Goal: Register for event/course

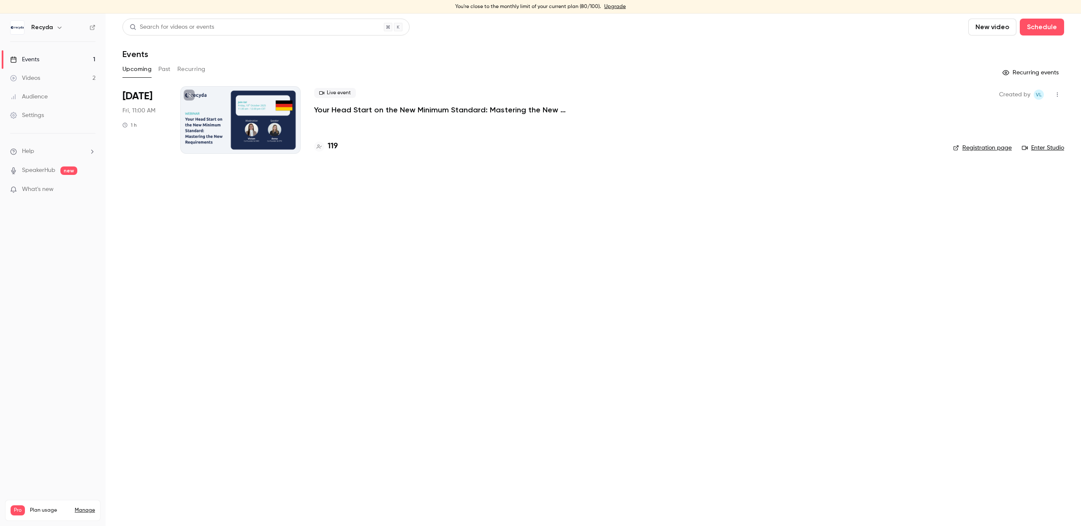
click at [360, 113] on p "Your Head Start on the New Minimum Standard: Mastering the New Requirements" at bounding box center [440, 110] width 253 height 10
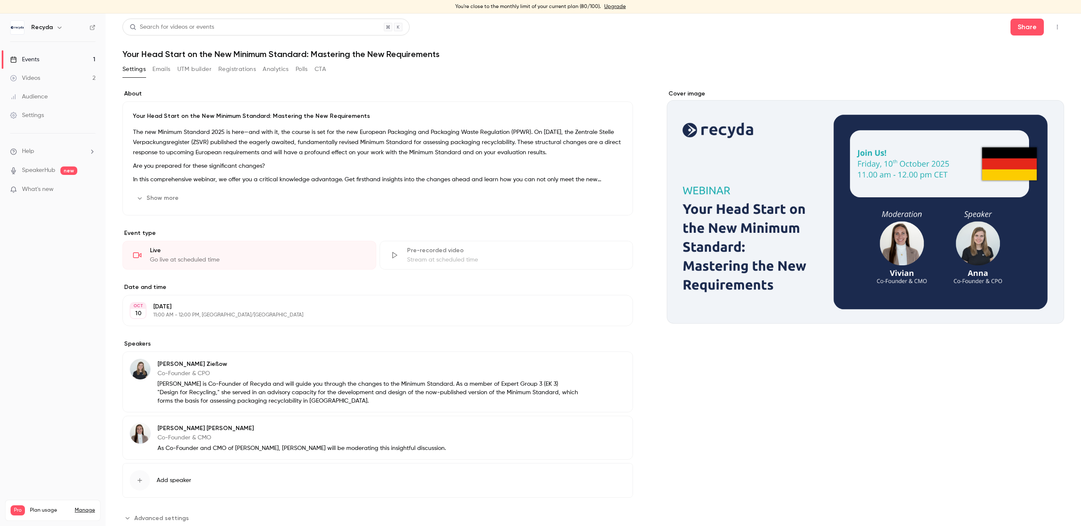
click at [240, 68] on button "Registrations" at bounding box center [237, 70] width 38 height 14
